Goal: Information Seeking & Learning: Learn about a topic

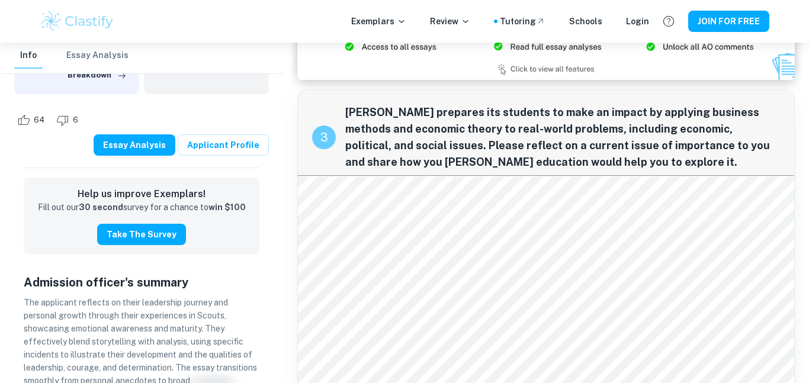
scroll to position [832, 0]
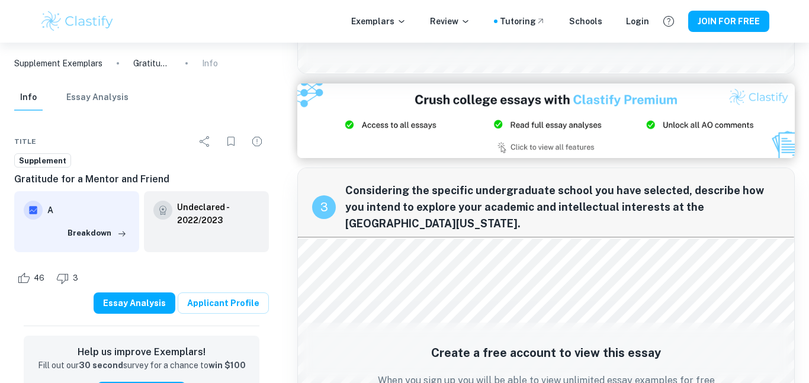
scroll to position [697, 0]
